Goal: Obtain resource: Download file/media

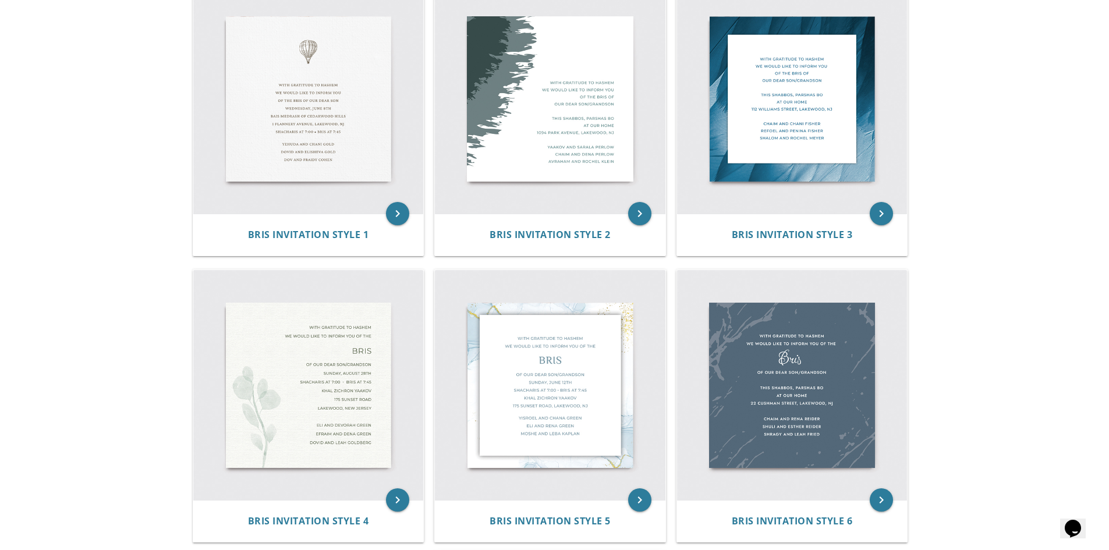
scroll to position [270, 0]
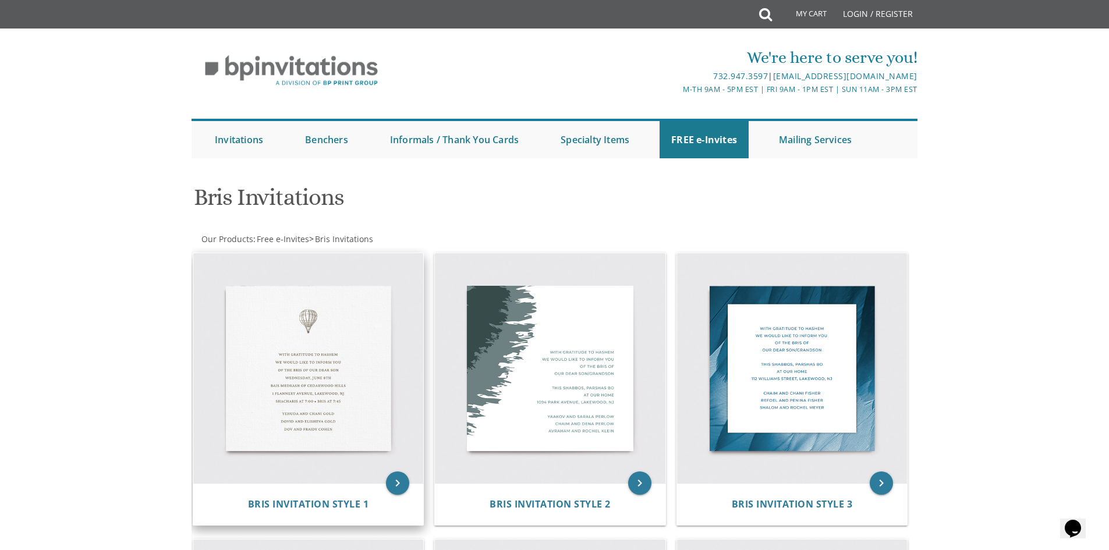
click at [292, 360] on img at bounding box center [308, 368] width 231 height 231
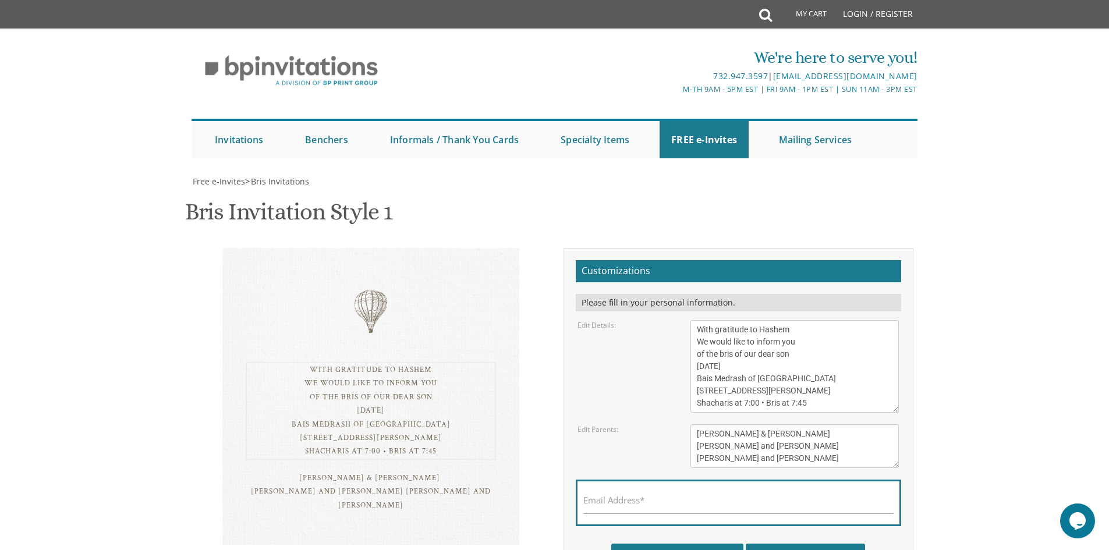
drag, startPoint x: 698, startPoint y: 329, endPoint x: 814, endPoint y: 346, distance: 117.6
click at [814, 346] on textarea "With gratitude to Hashem We would like to inform you of the bris of our dear so…" at bounding box center [794, 366] width 208 height 93
